Goal: Navigation & Orientation: Find specific page/section

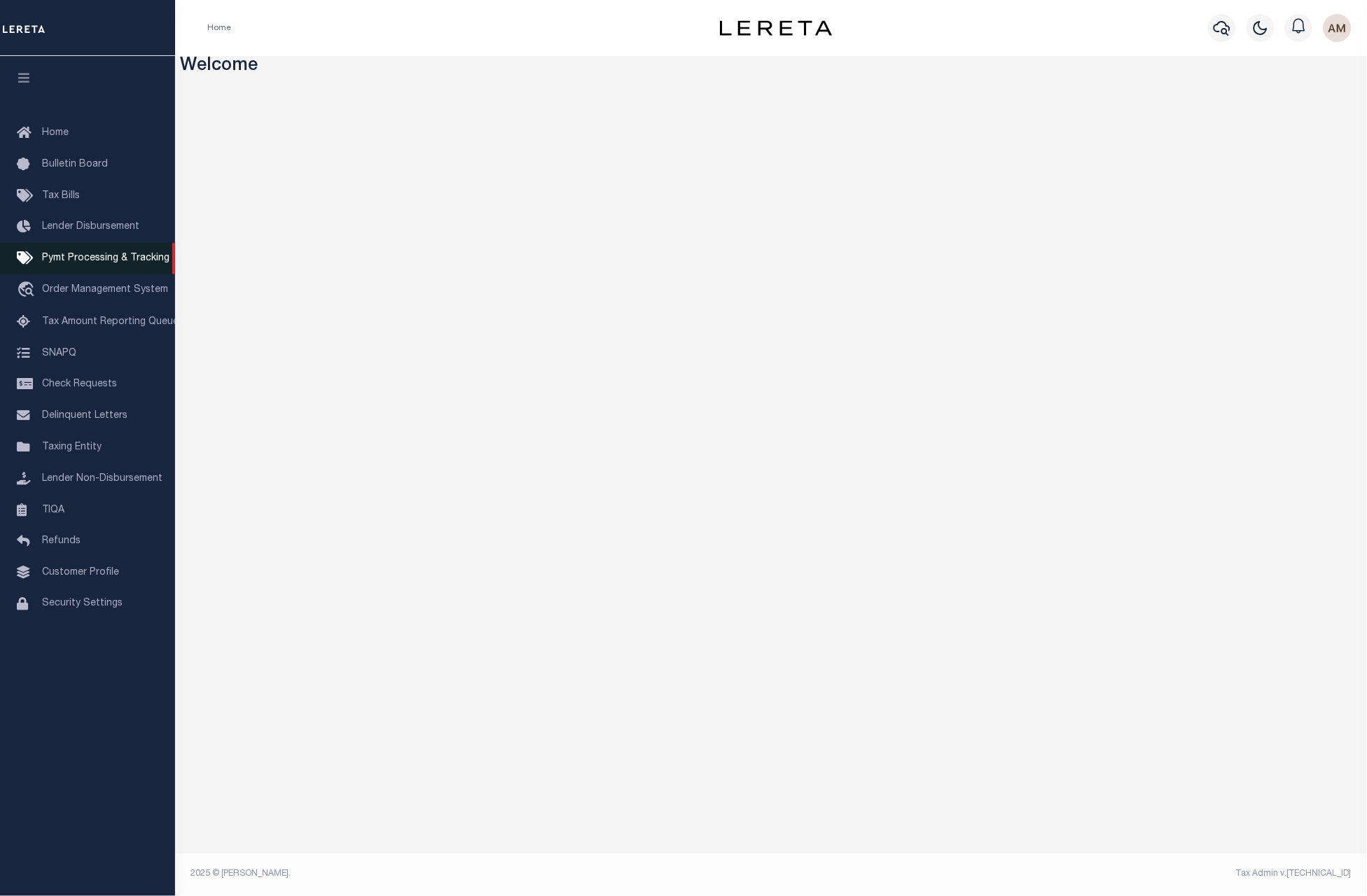
click at [64, 246] on link "Pymt Processing & Tracking" at bounding box center [87, 259] width 175 height 32
